Goal: Go to known website: Go to known website

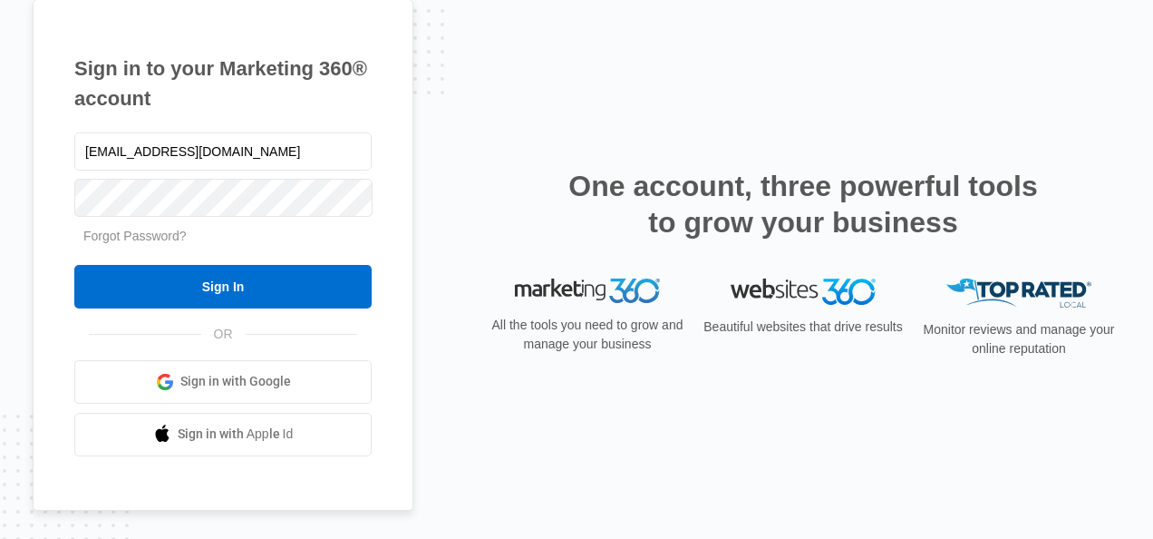
type input "[EMAIL_ADDRESS][DOMAIN_NAME]"
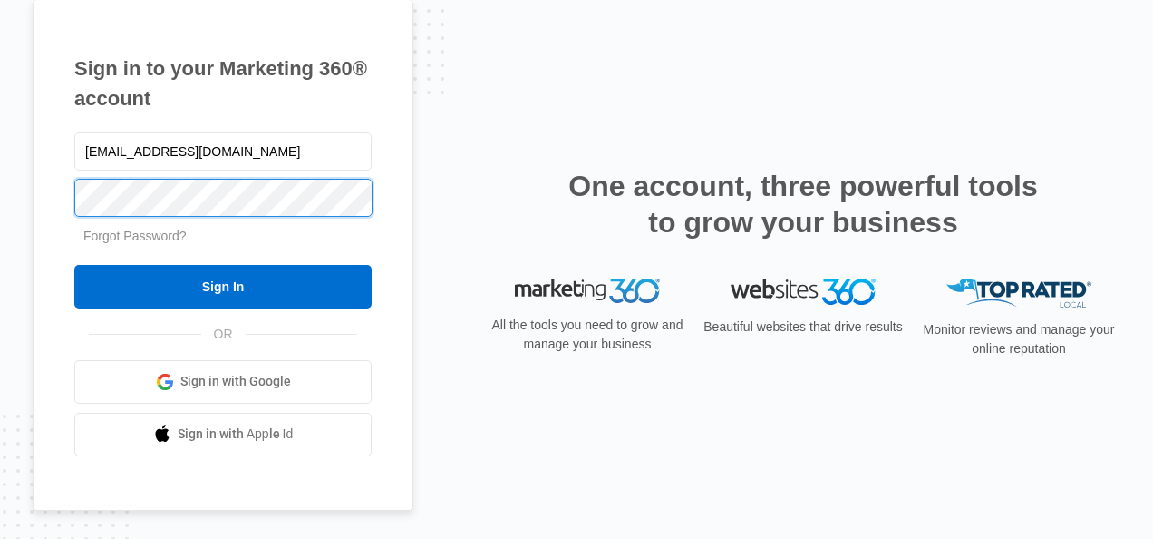
click at [74, 265] on input "Sign In" at bounding box center [222, 287] width 297 height 44
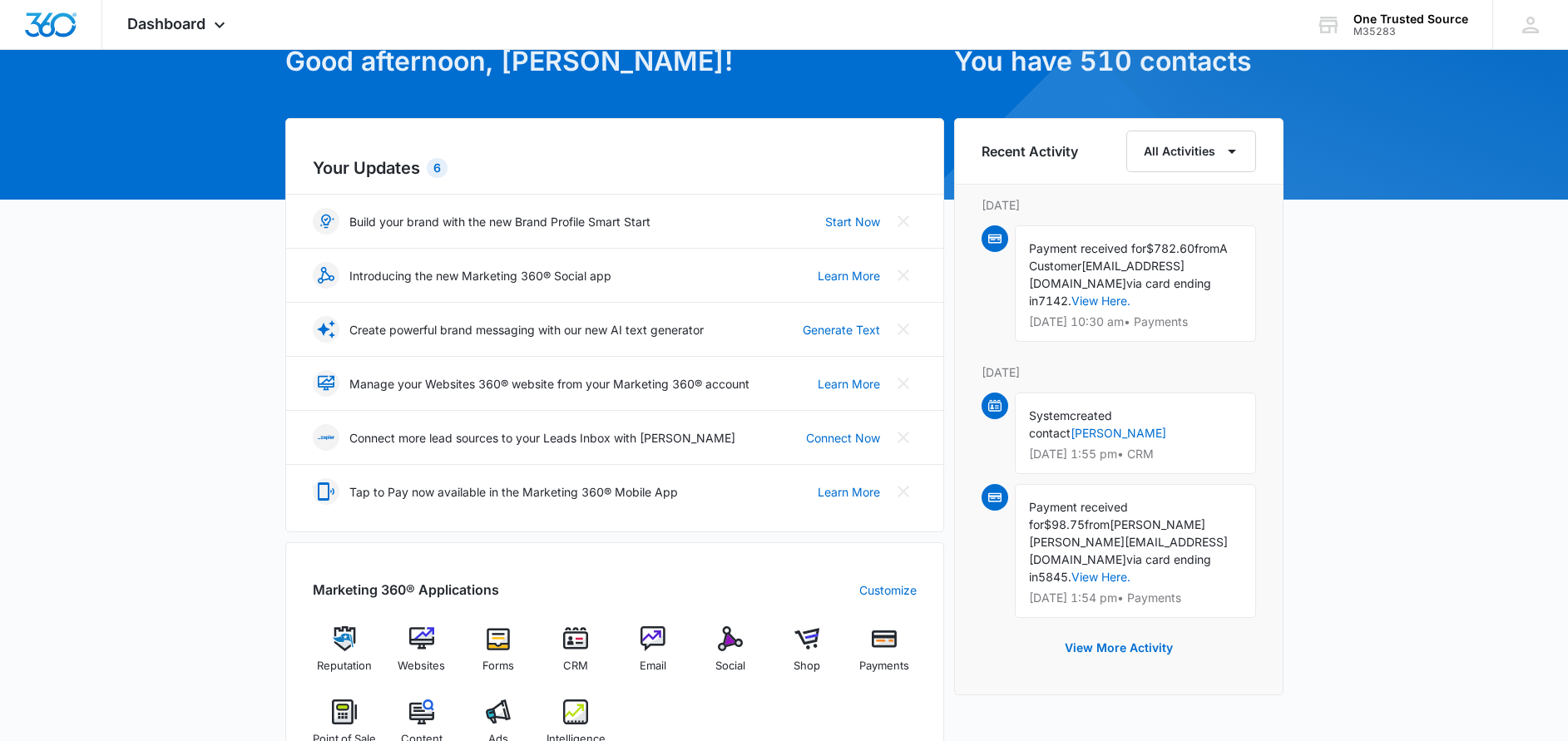
scroll to position [149, 0]
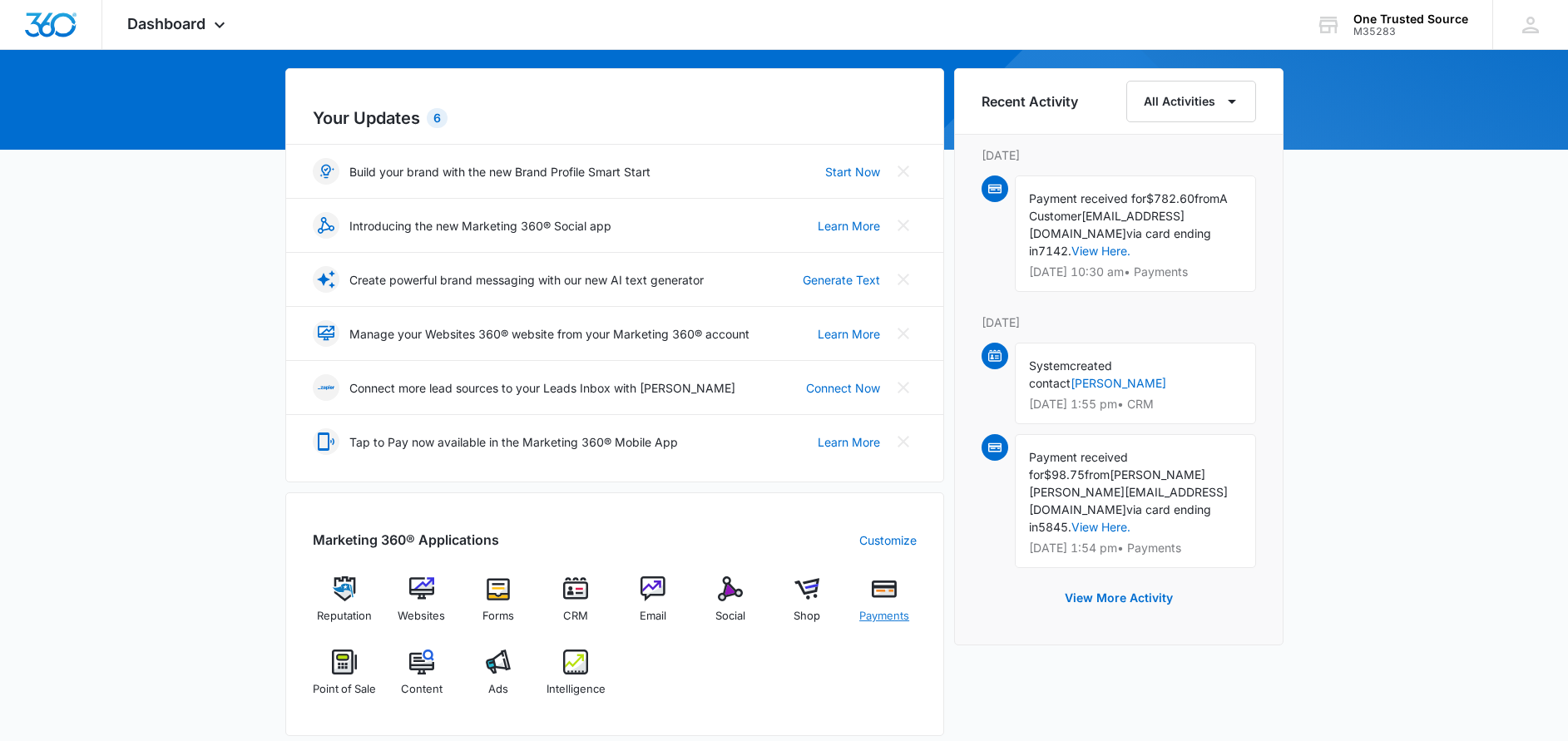
click at [890, 592] on img at bounding box center [884, 588] width 25 height 25
